Goal: Task Accomplishment & Management: Use online tool/utility

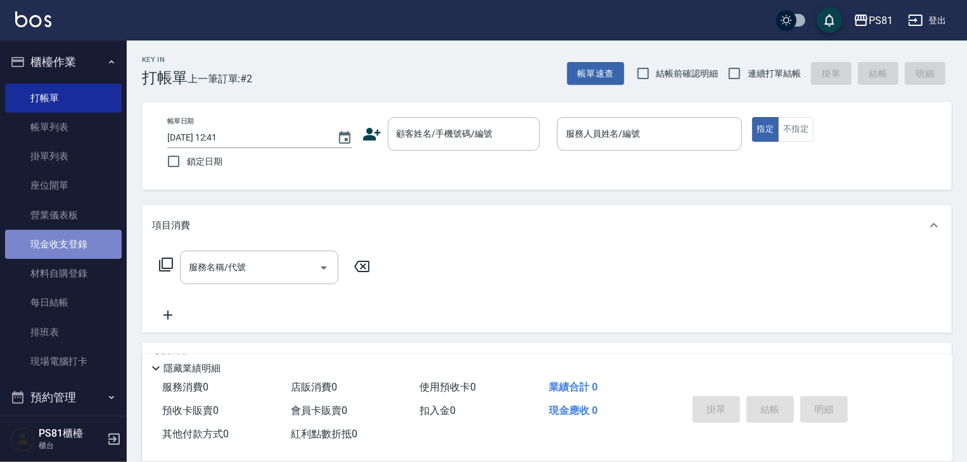
click at [82, 254] on link "現金收支登錄" at bounding box center [63, 244] width 117 height 29
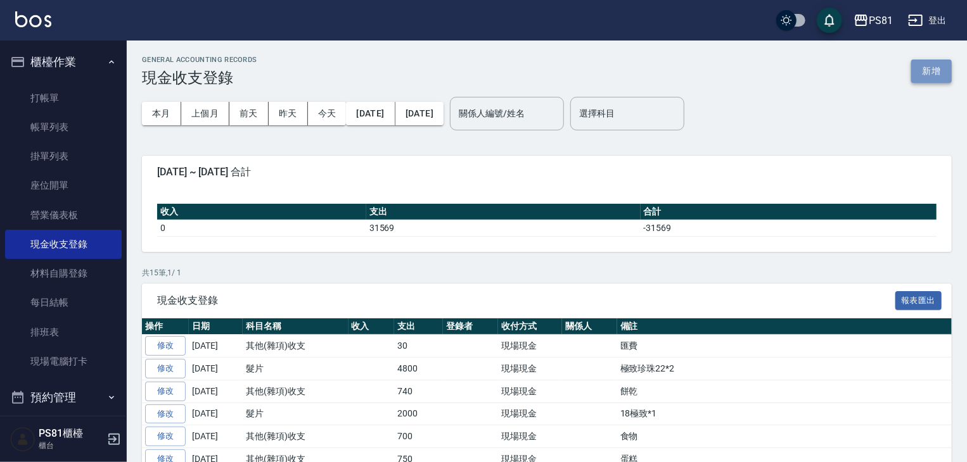
click at [935, 73] on button "新增" at bounding box center [931, 71] width 41 height 23
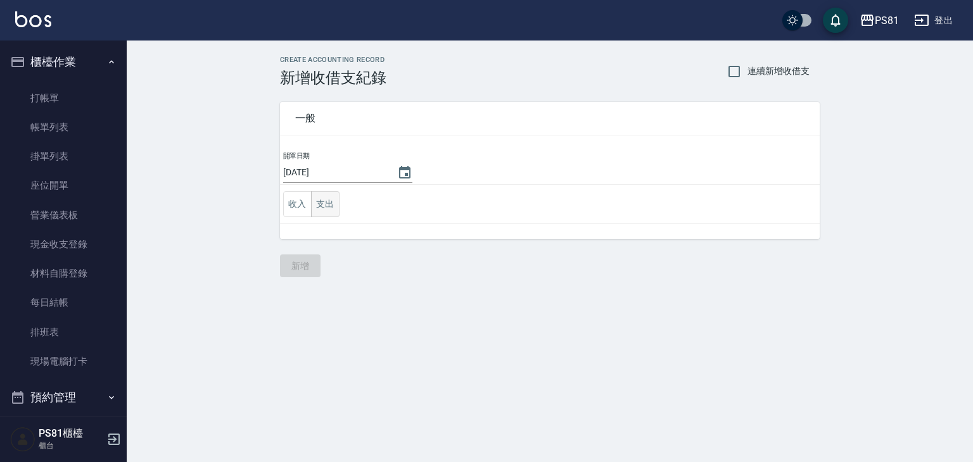
click at [334, 208] on button "支出" at bounding box center [325, 204] width 29 height 26
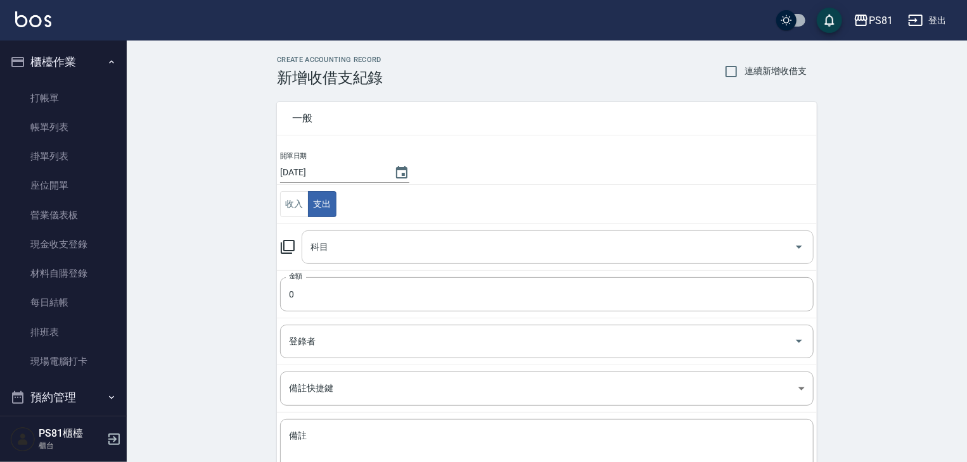
click at [350, 258] on div "科目" at bounding box center [558, 248] width 512 height 34
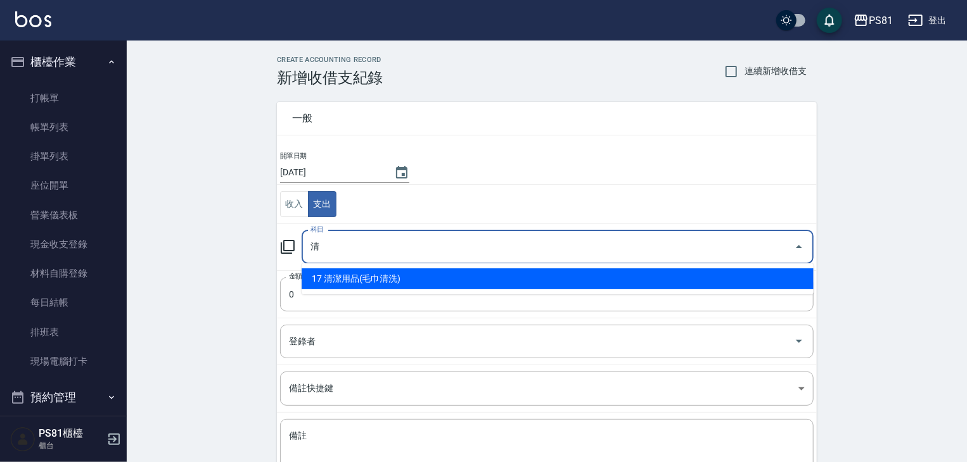
click at [371, 281] on li "17 清潔用品(毛巾清洗)" at bounding box center [558, 279] width 512 height 21
type input "17 清潔用品(毛巾清洗)"
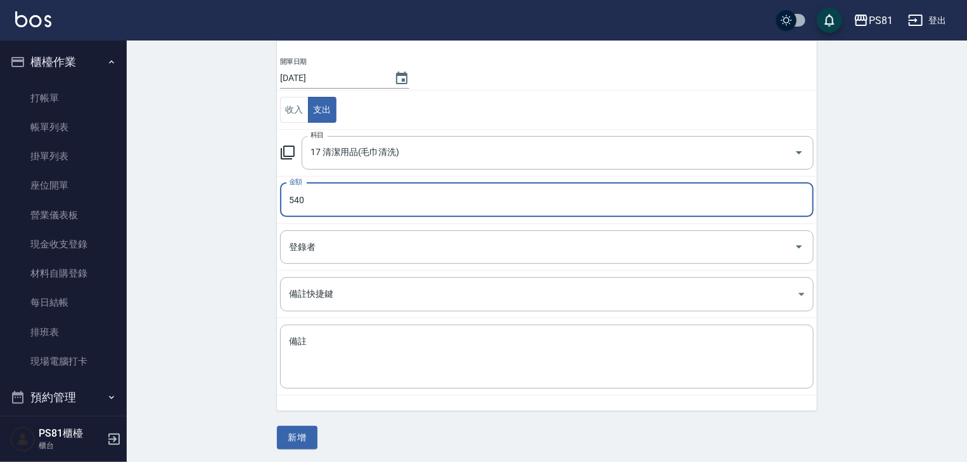
scroll to position [96, 0]
type input "540"
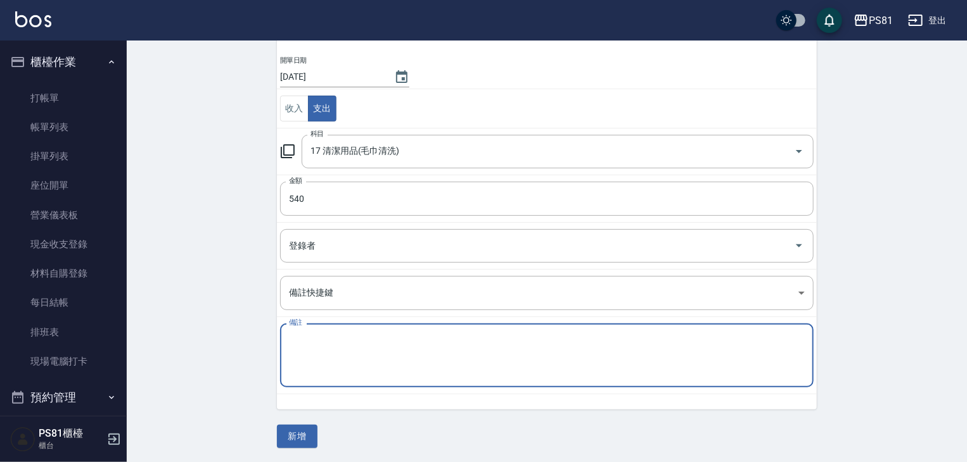
click at [314, 347] on textarea "備註" at bounding box center [547, 356] width 516 height 43
type textarea "2"
type textarea "地墊"
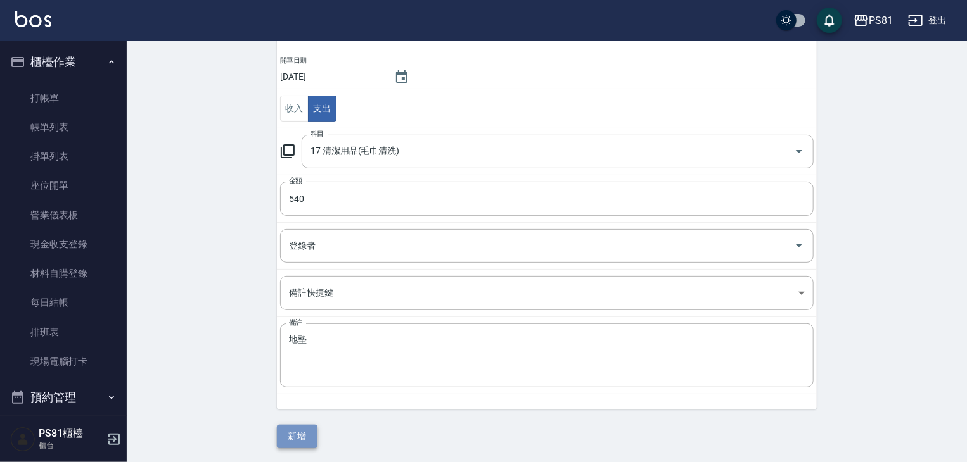
click at [304, 428] on button "新增" at bounding box center [297, 436] width 41 height 23
